Goal: Task Accomplishment & Management: Manage account settings

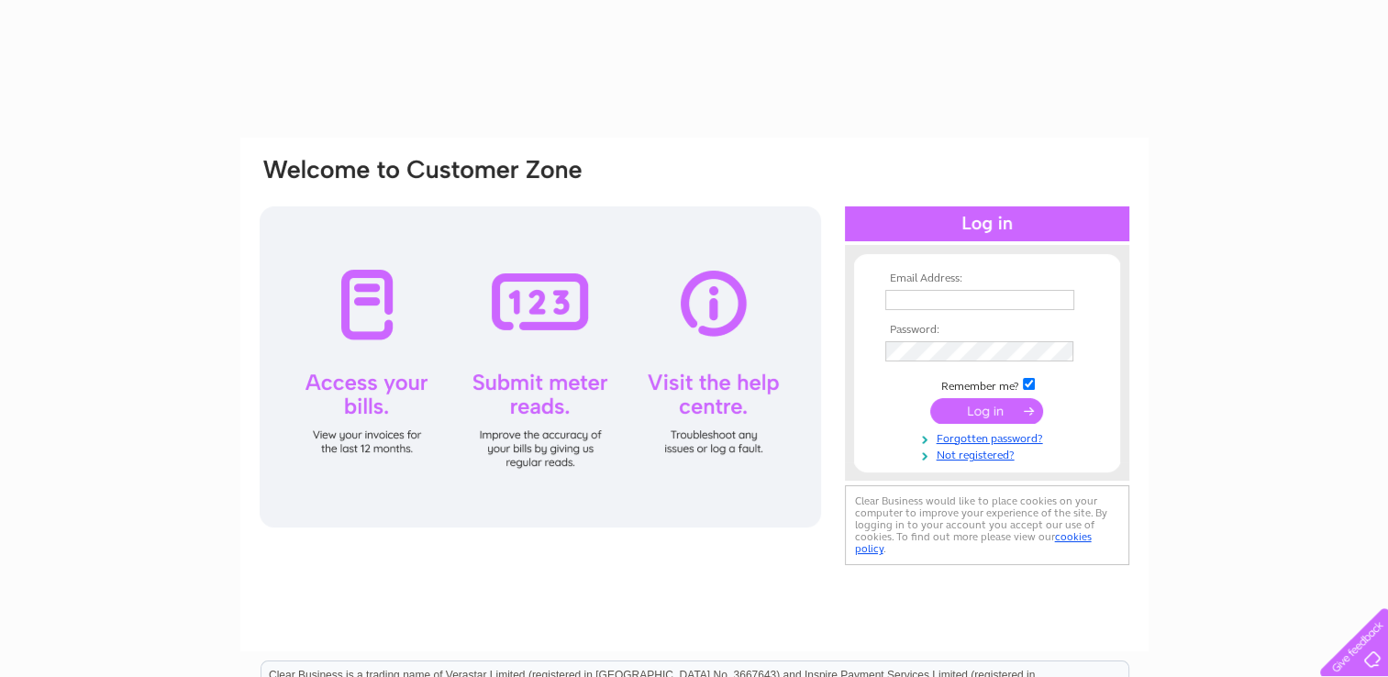
type input "[PERSON_NAME][EMAIL_ADDRESS][DOMAIN_NAME]"
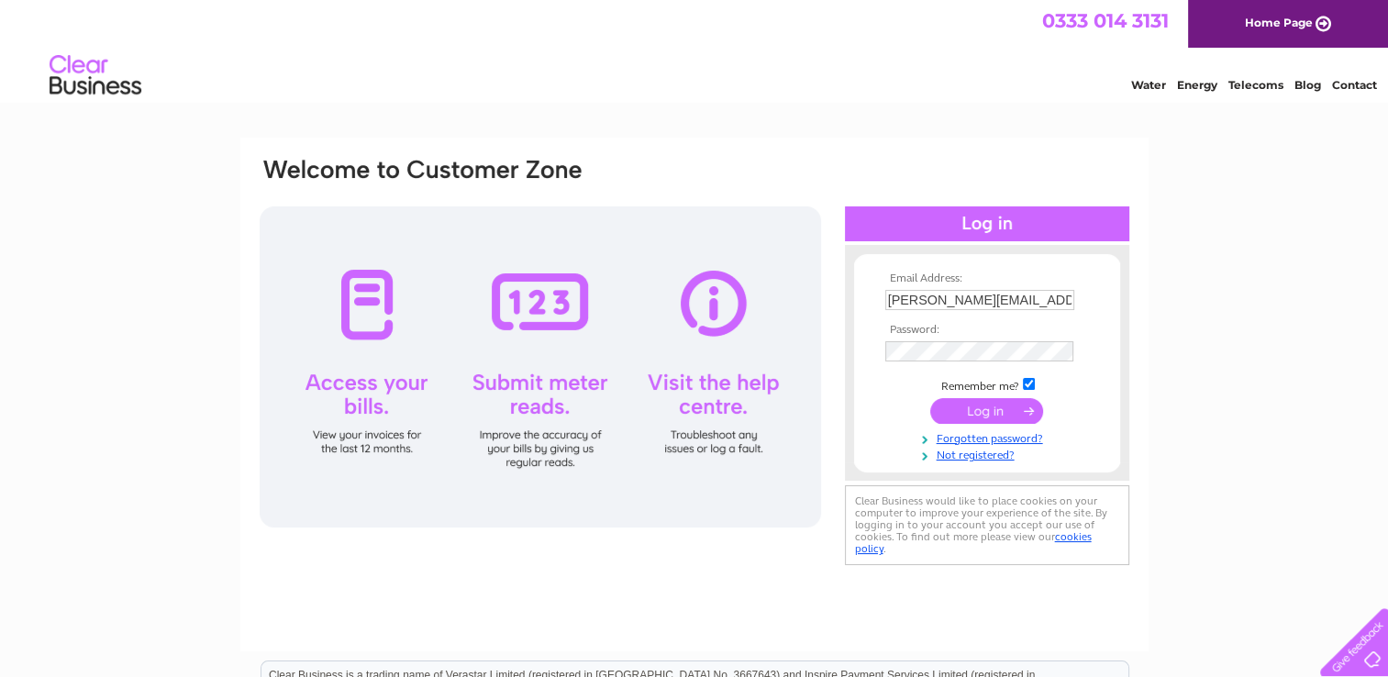
click at [976, 415] on input "submit" at bounding box center [986, 411] width 113 height 26
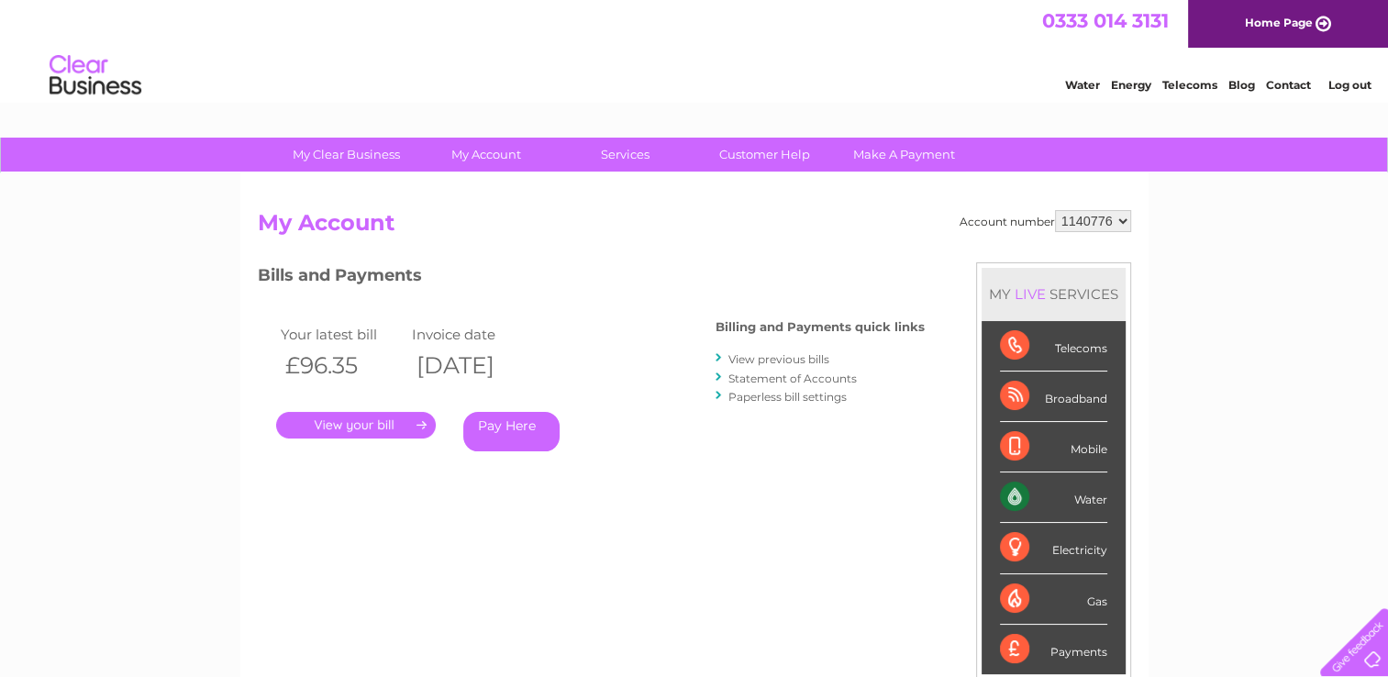
click at [371, 429] on link "." at bounding box center [356, 425] width 160 height 27
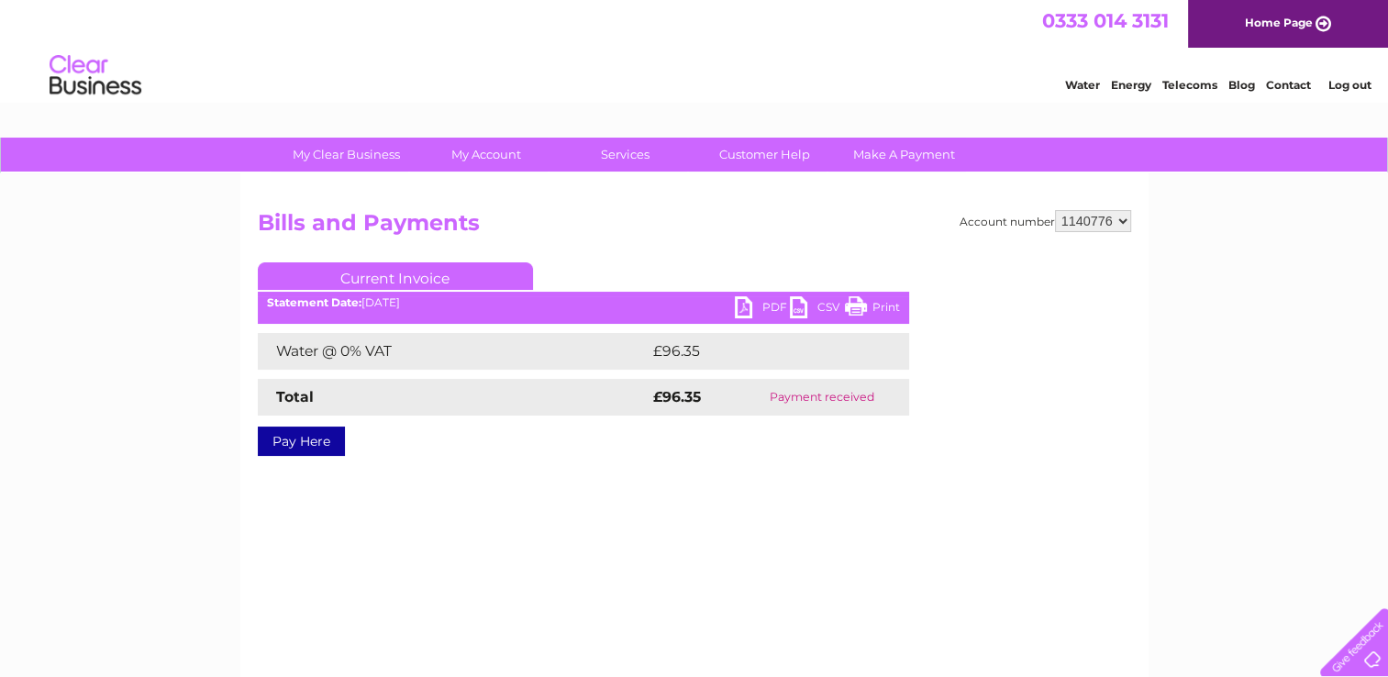
click at [763, 305] on link "PDF" at bounding box center [762, 309] width 55 height 27
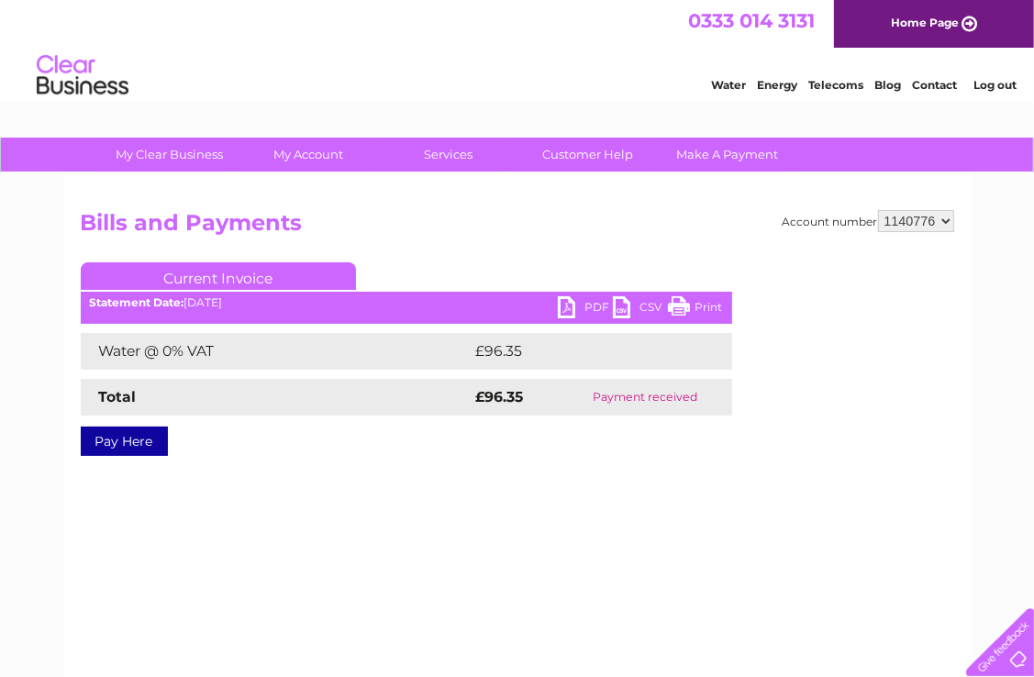
click at [904, 218] on select "1140776 1153598" at bounding box center [916, 221] width 76 height 22
select select "1153598"
click at [879, 210] on select "1140776 1153598" at bounding box center [916, 221] width 76 height 22
